Goal: Check status: Check status

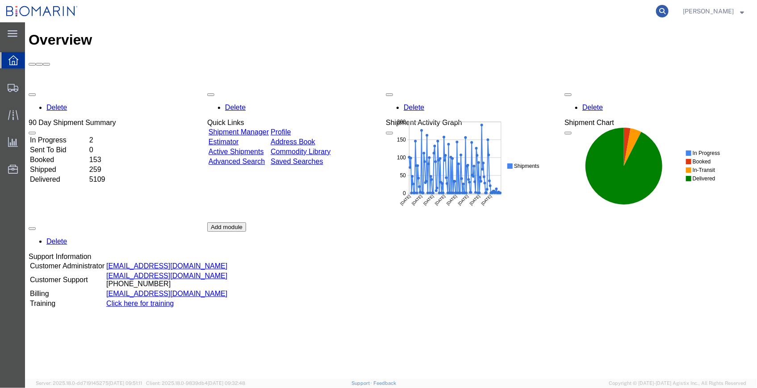
click at [656, 9] on icon at bounding box center [662, 11] width 12 height 12
click at [577, 12] on input "search" at bounding box center [519, 10] width 271 height 21
paste input "S02431422"
type input "S02431422"
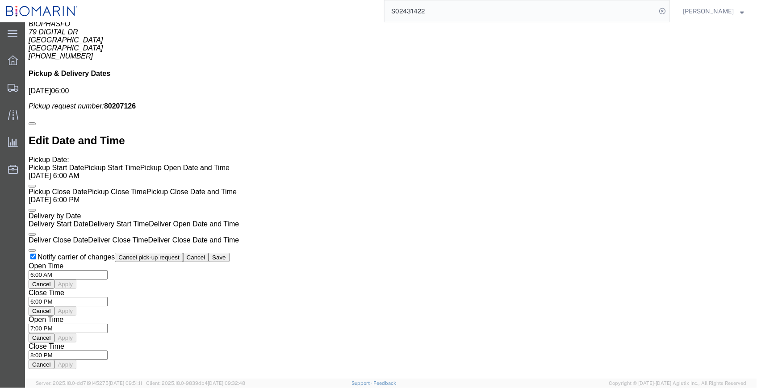
scroll to position [690, 0]
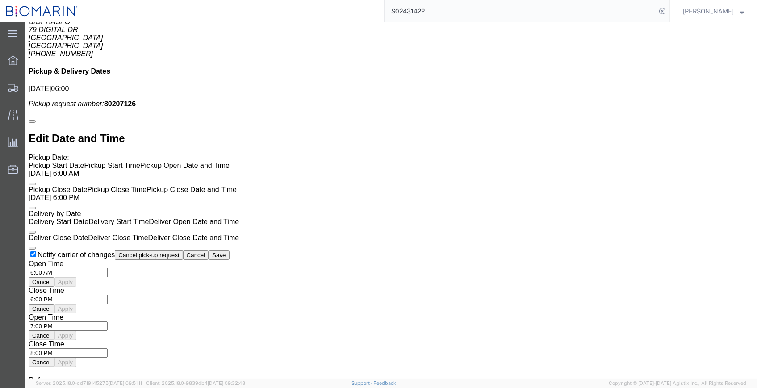
drag, startPoint x: 446, startPoint y: 277, endPoint x: 370, endPoint y: 287, distance: 76.6
click div
drag, startPoint x: 398, startPoint y: 239, endPoint x: 398, endPoint y: 249, distance: 9.8
click div
drag, startPoint x: 203, startPoint y: 227, endPoint x: 213, endPoint y: 245, distance: 21.0
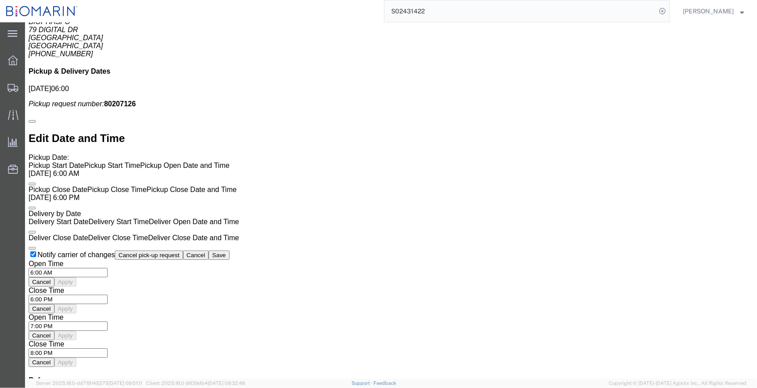
click div
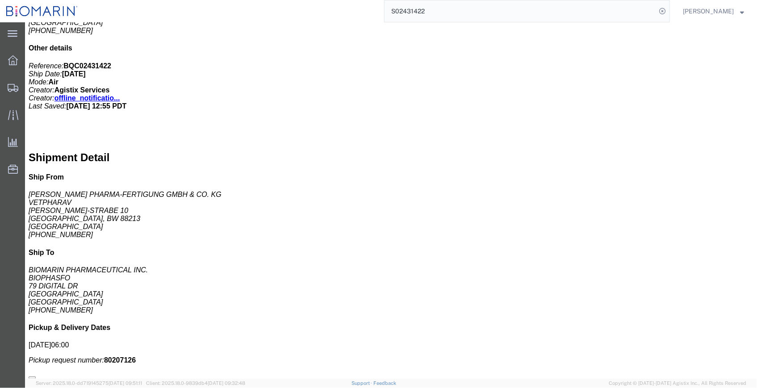
scroll to position [421, 0]
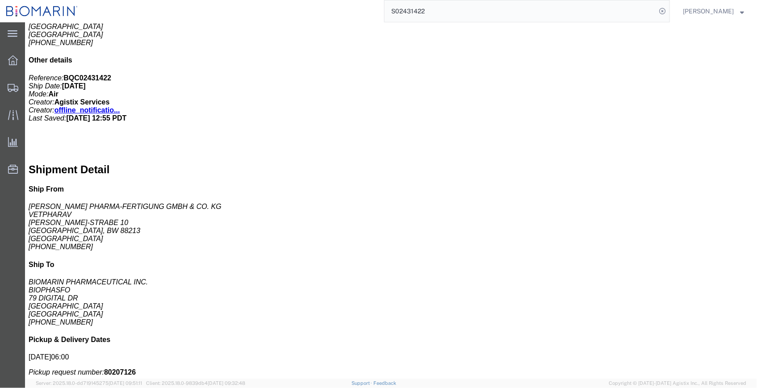
drag, startPoint x: 45, startPoint y: 243, endPoint x: 81, endPoint y: 250, distance: 36.3
click h4 "STOP 1 : [PERSON_NAME] PHARMA-FERTIGUNG GMBH & CO. KG - VETPHARAV HELMUT-VETTER…"
